Goal: Transaction & Acquisition: Obtain resource

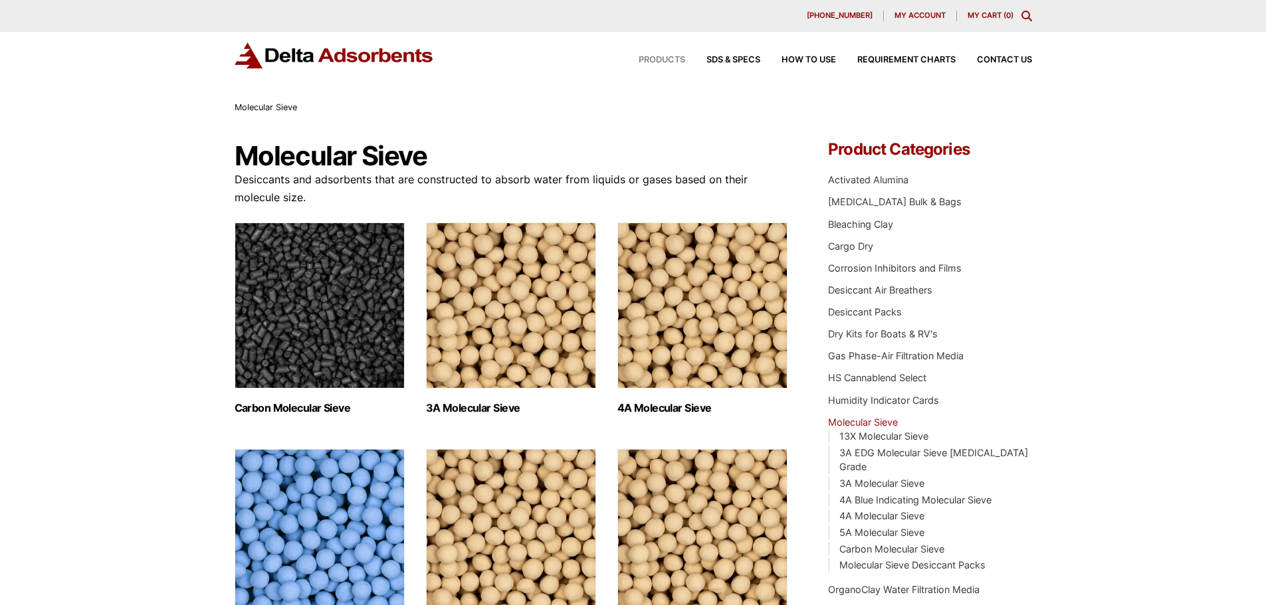
click at [660, 60] on span "Products" at bounding box center [662, 60] width 47 height 9
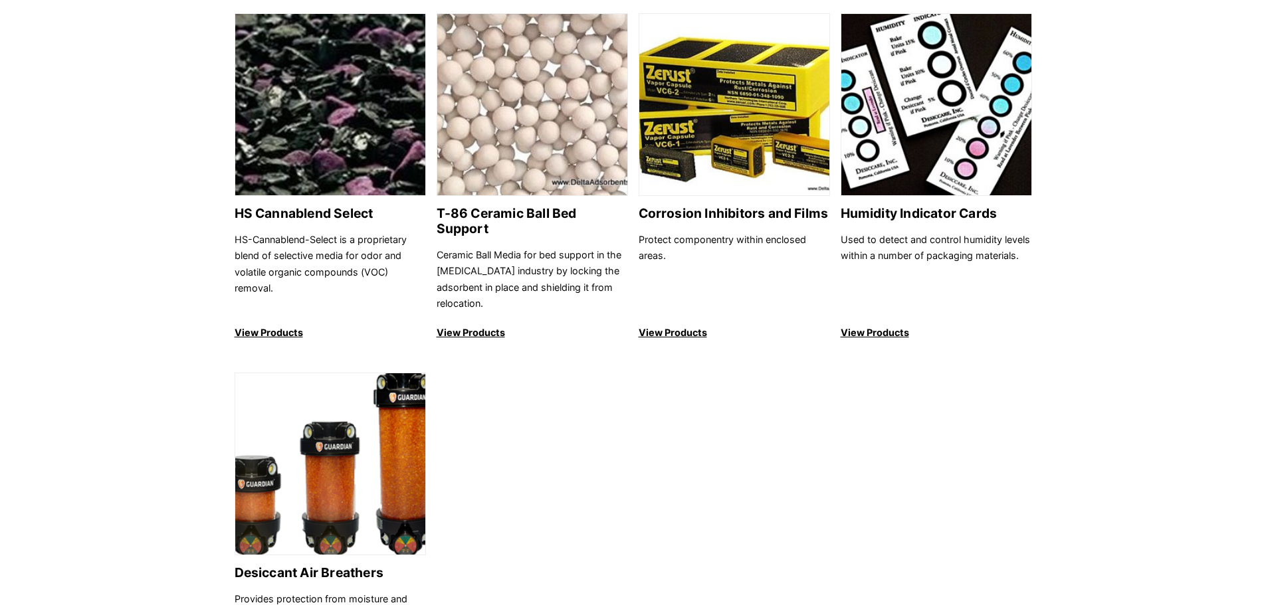
scroll to position [1395, 0]
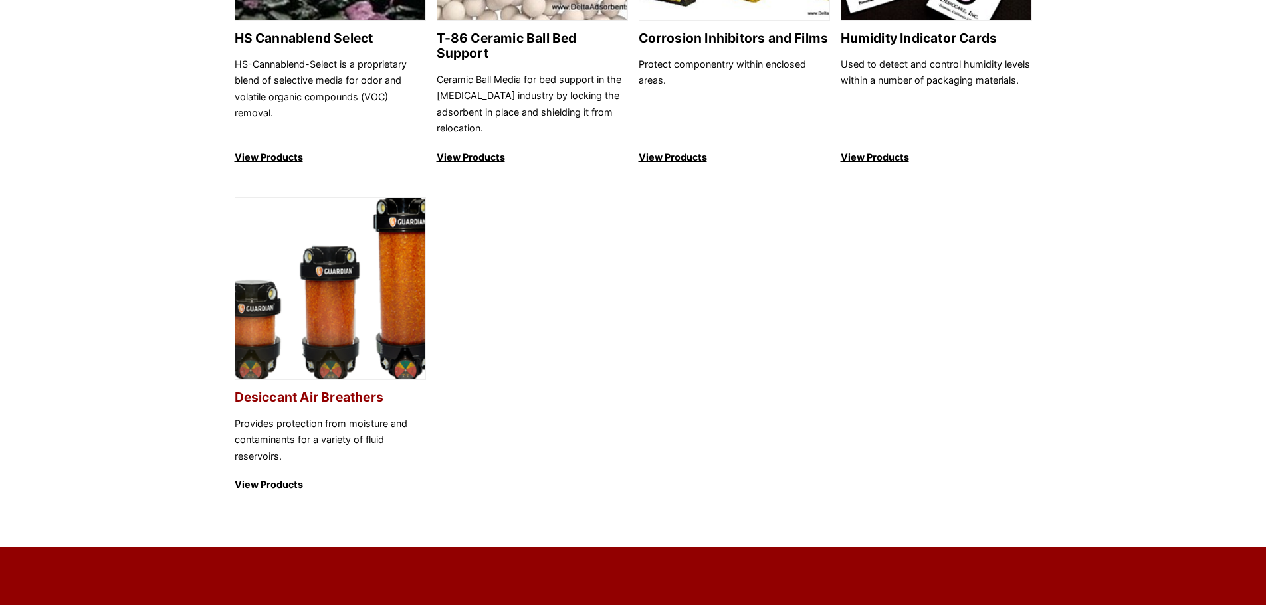
click at [376, 298] on img at bounding box center [330, 289] width 190 height 183
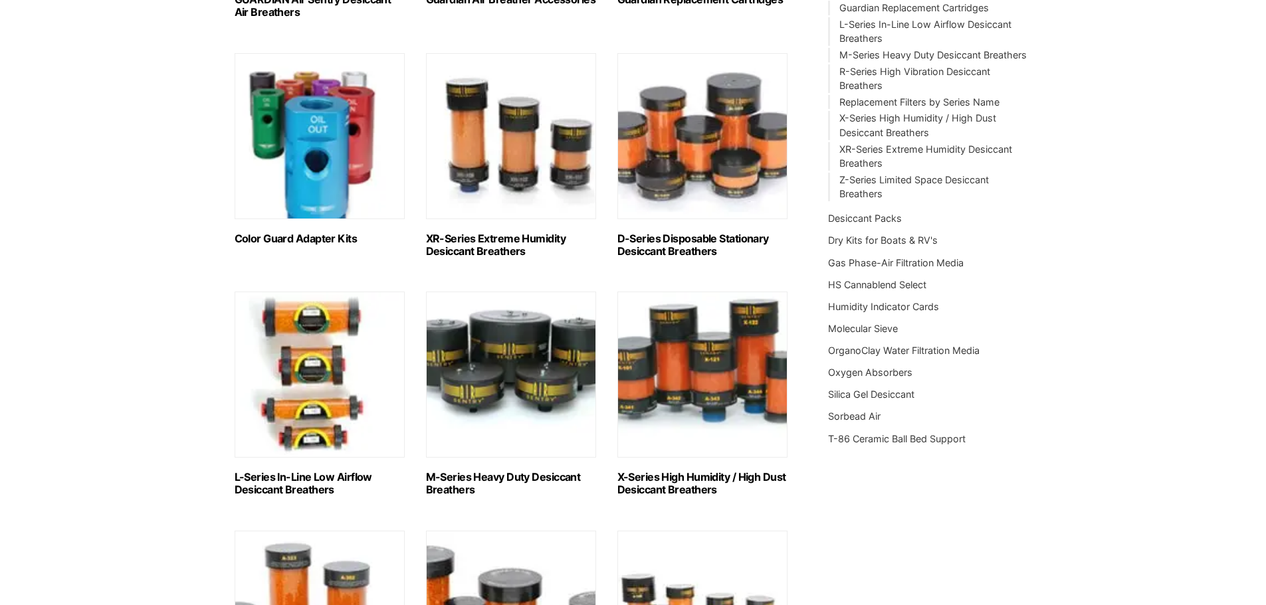
scroll to position [399, 0]
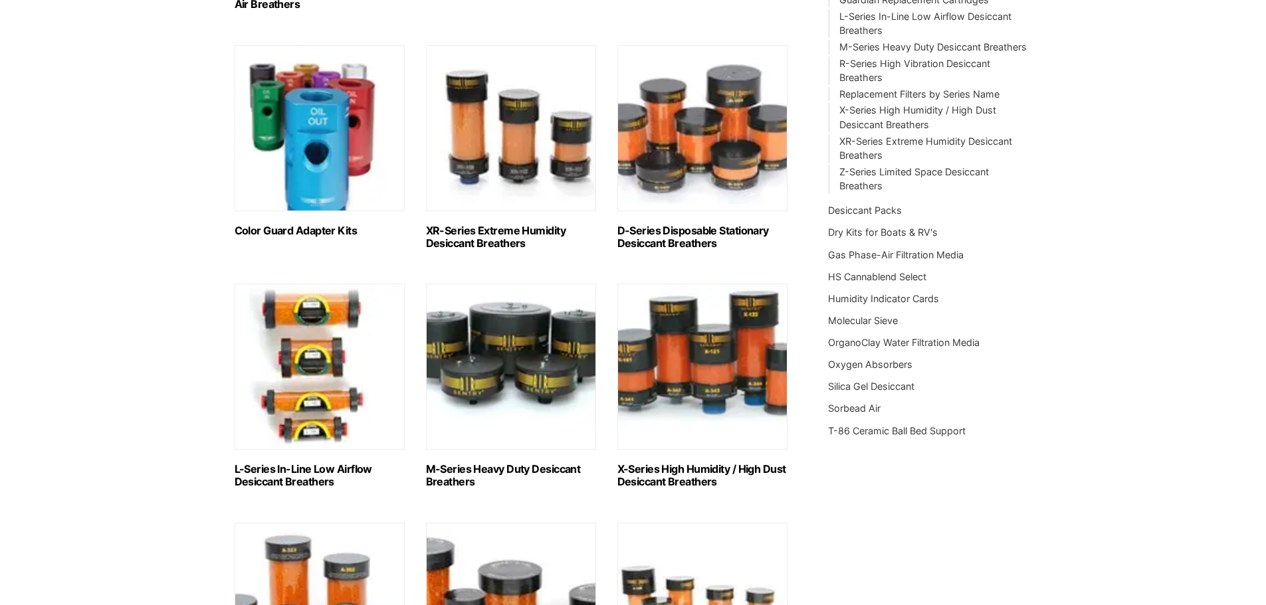
click at [316, 391] on img "Visit product category L-Series In-Line Low Airflow Desiccant Breathers" at bounding box center [320, 367] width 170 height 166
click at [278, 319] on img "Visit product category L-Series In-Line Low Airflow Desiccant Breathers" at bounding box center [320, 367] width 170 height 166
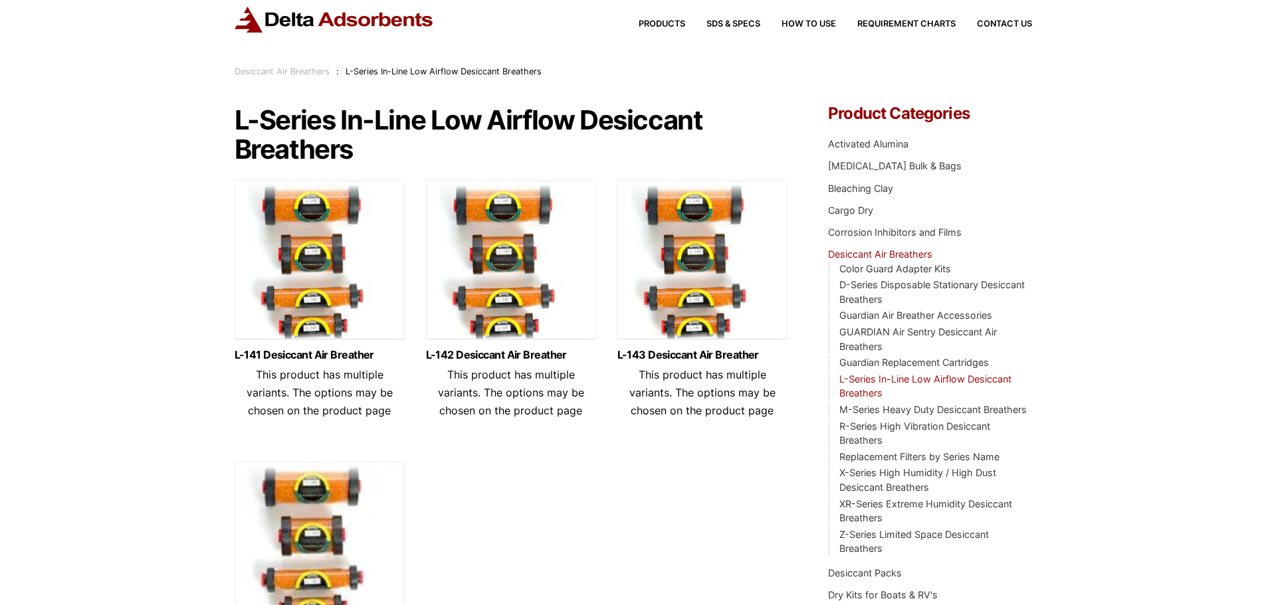
scroll to position [133, 0]
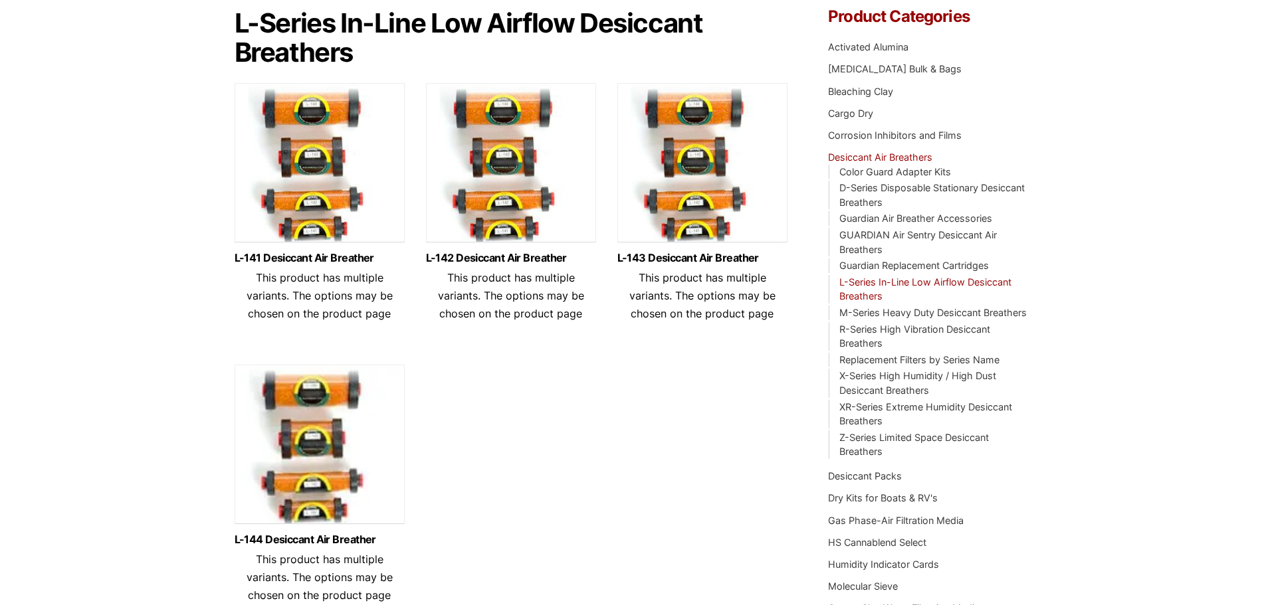
click at [330, 167] on img at bounding box center [320, 166] width 170 height 166
click at [475, 132] on img at bounding box center [511, 166] width 170 height 166
click at [305, 110] on img at bounding box center [320, 166] width 170 height 166
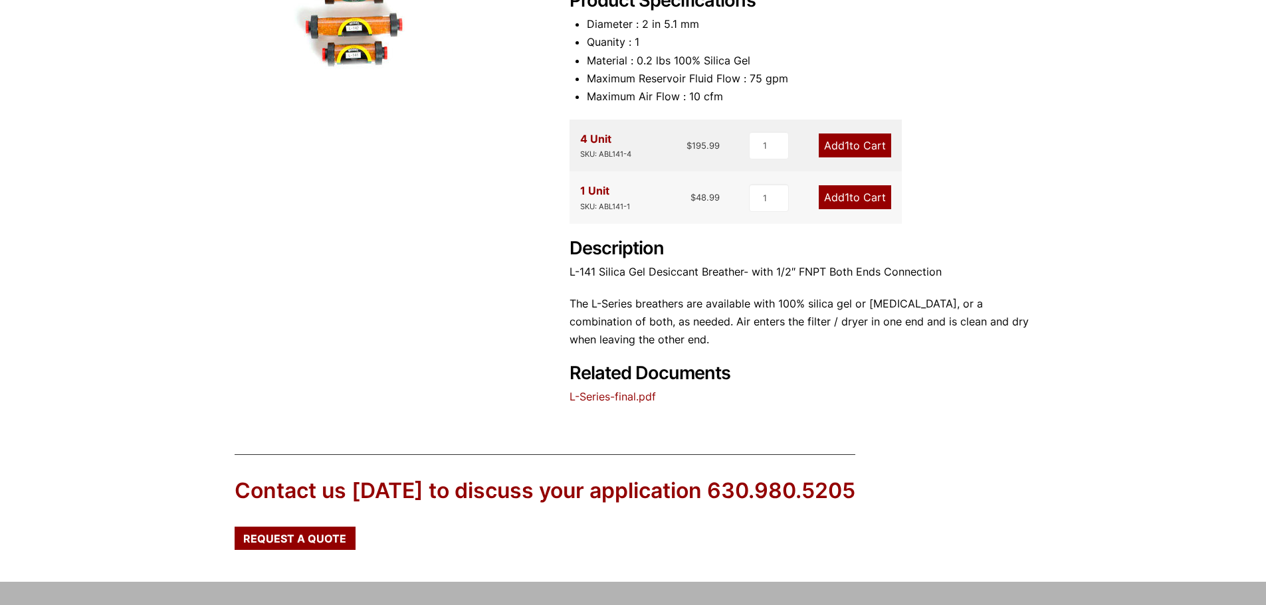
scroll to position [133, 0]
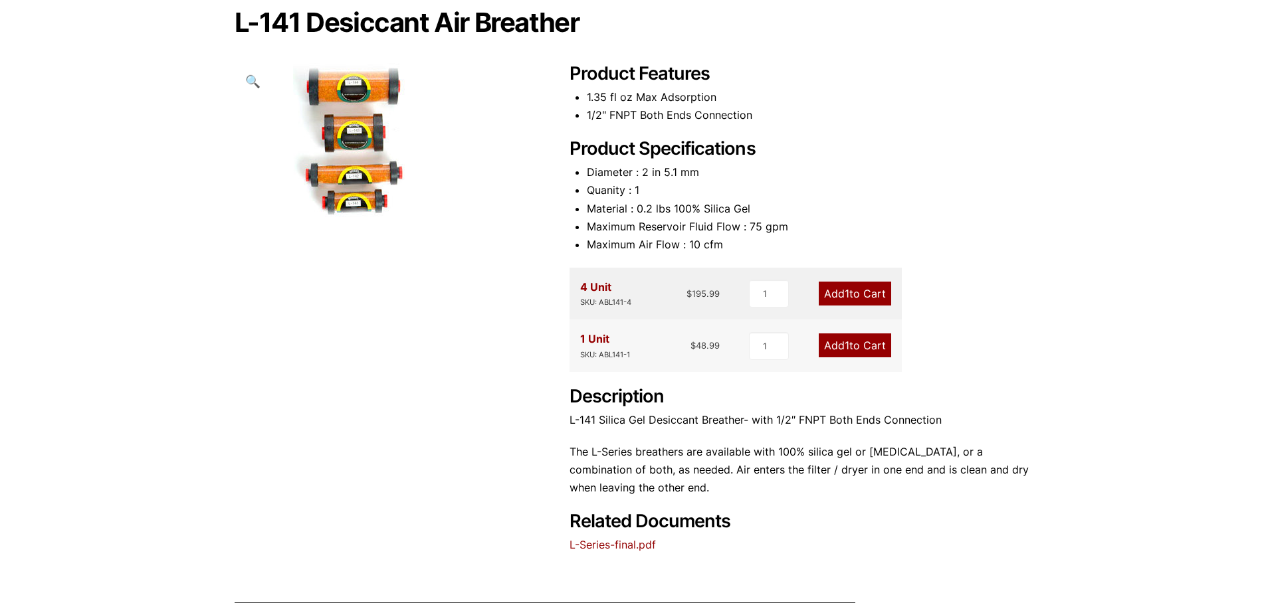
click at [605, 545] on link "L-Series-final.pdf" at bounding box center [612, 544] width 86 height 13
